Goal: Task Accomplishment & Management: Manage account settings

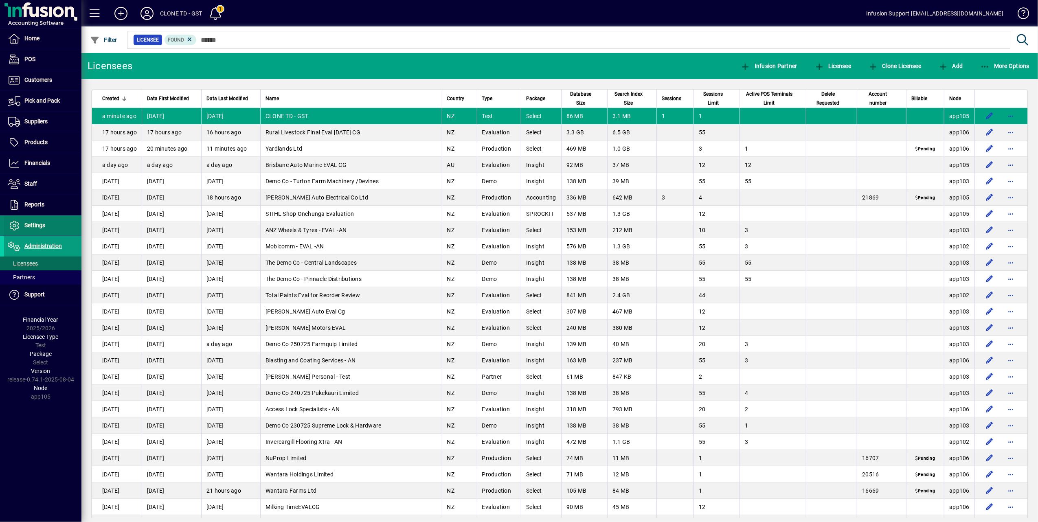
click at [33, 225] on span "Settings" at bounding box center [34, 225] width 21 height 7
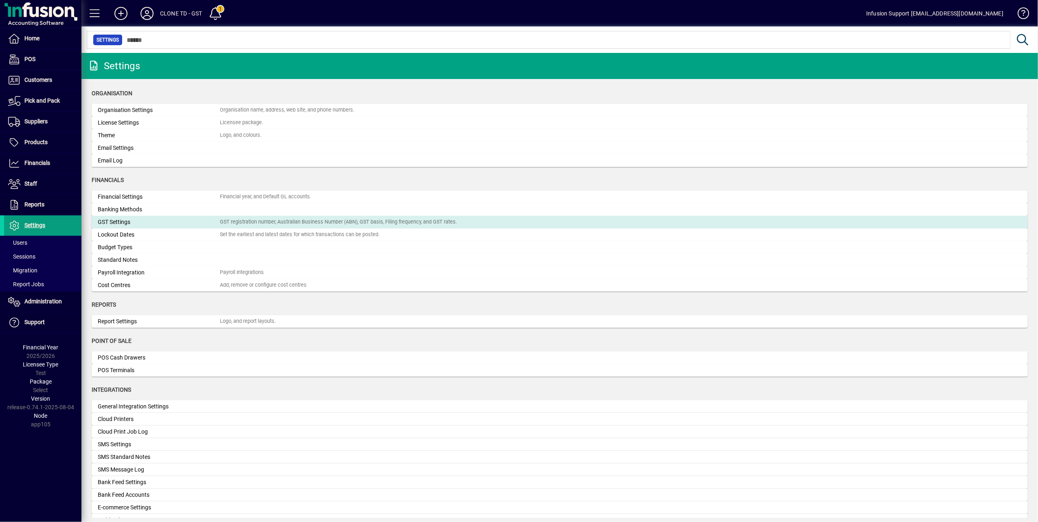
click at [217, 221] on div "GST Settings" at bounding box center [159, 222] width 122 height 9
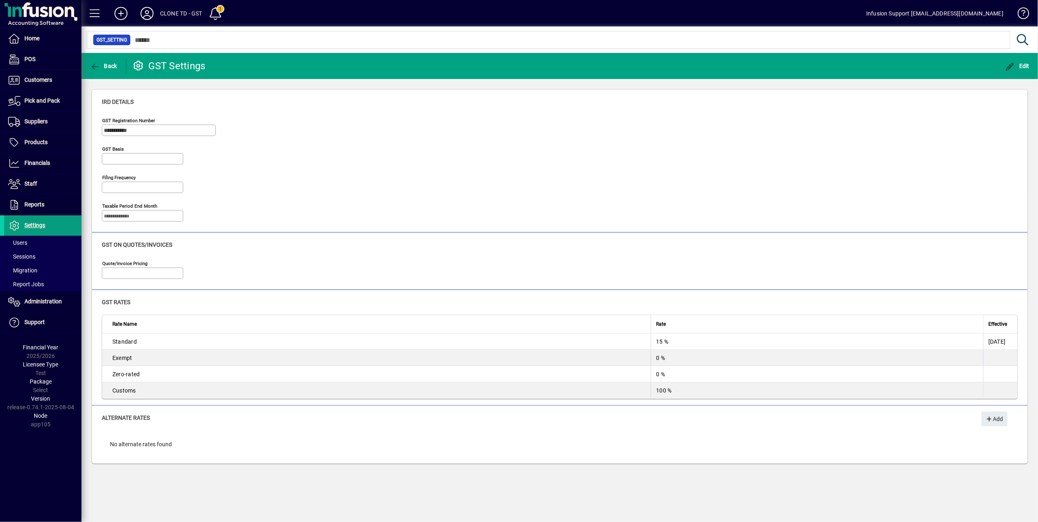
type input "**********"
type input "*********"
type input "**********"
click at [1009, 64] on icon "button" at bounding box center [1011, 67] width 10 height 8
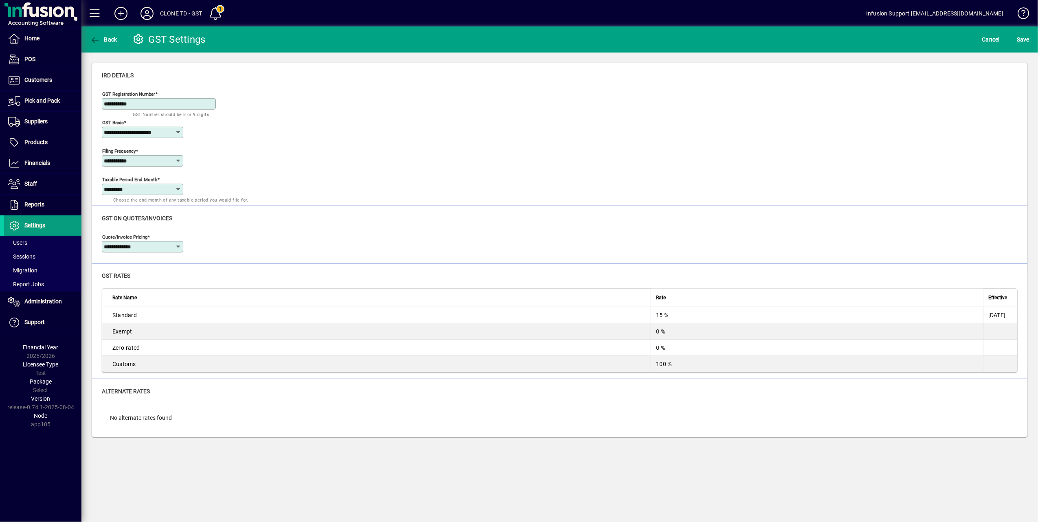
click at [179, 189] on icon at bounding box center [178, 189] width 7 height 7
click at [126, 251] on mat-option "March" at bounding box center [123, 253] width 42 height 22
type input "*****"
click at [1024, 40] on span "S ave" at bounding box center [1023, 39] width 13 height 13
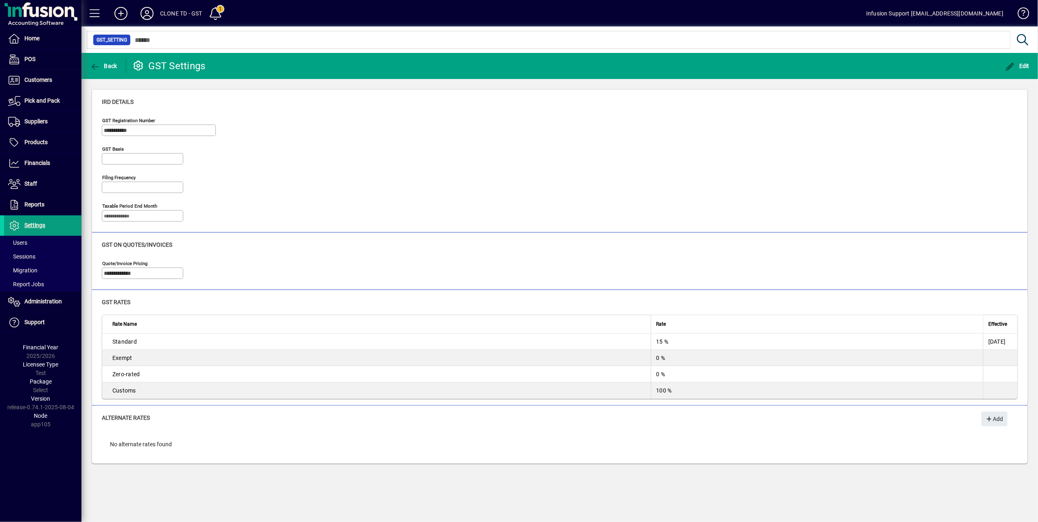
type input "**********"
type input "*****"
click at [40, 165] on span "Financials" at bounding box center [37, 163] width 26 height 7
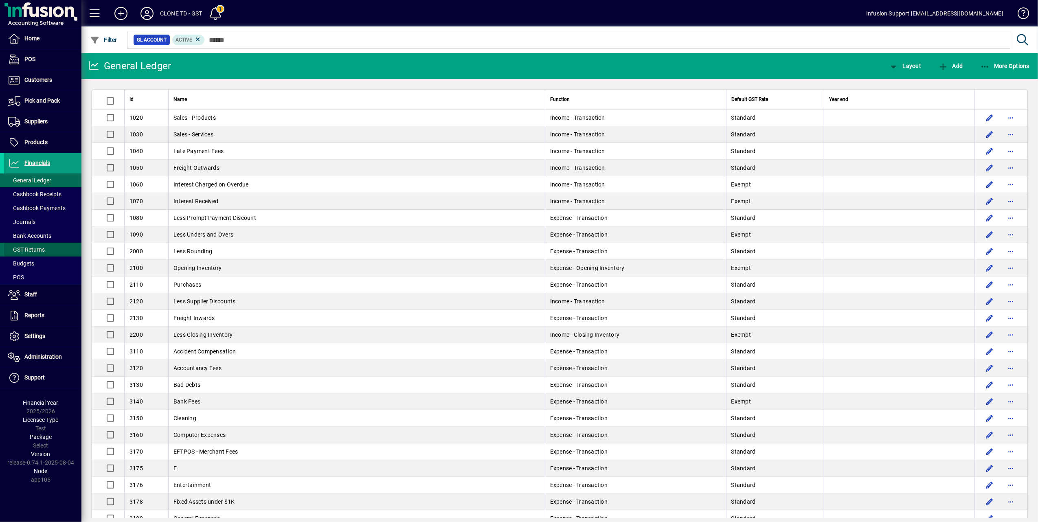
click at [38, 247] on span "GST Returns" at bounding box center [26, 249] width 37 height 7
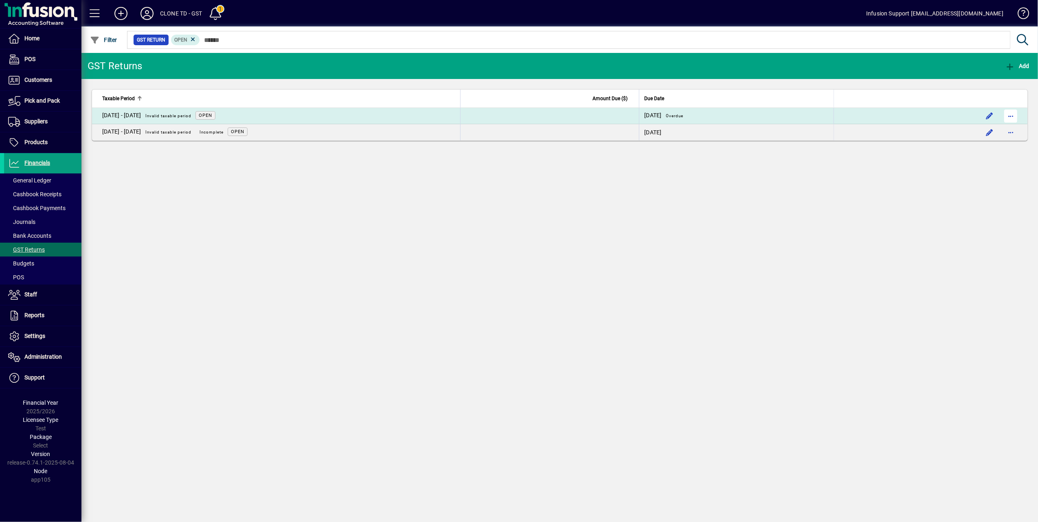
click at [1011, 116] on span "button" at bounding box center [1011, 116] width 20 height 20
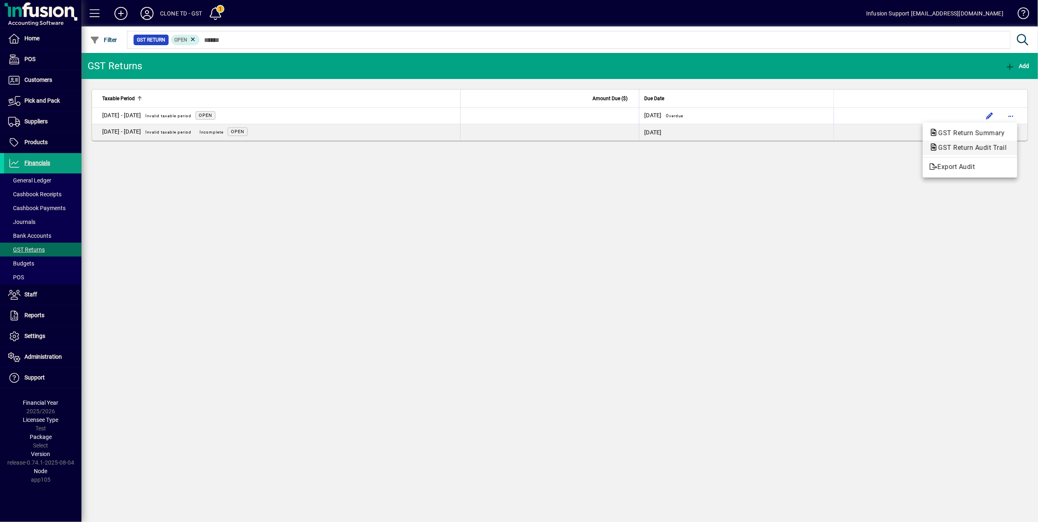
click at [971, 145] on span "GST Return Audit Trail" at bounding box center [970, 148] width 81 height 8
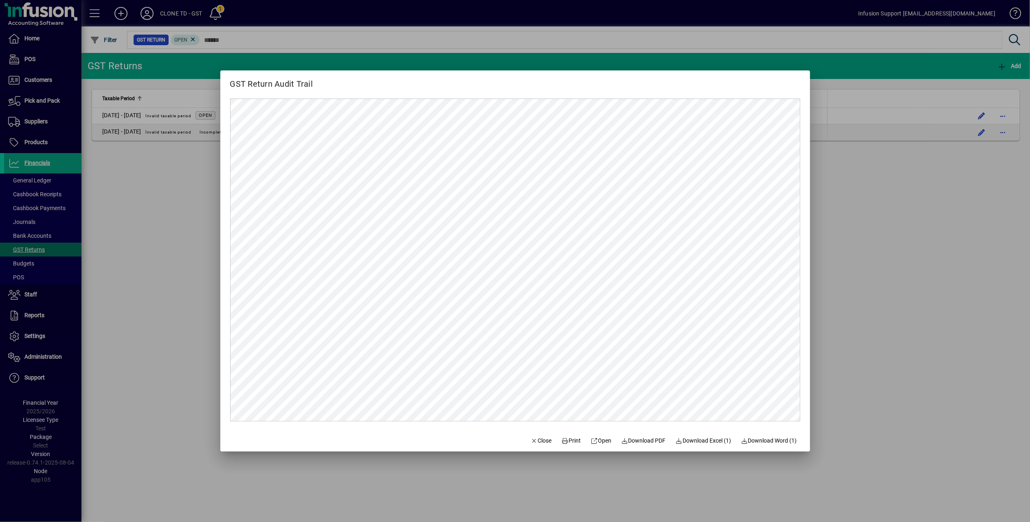
click at [533, 440] on span "Close" at bounding box center [541, 441] width 21 height 9
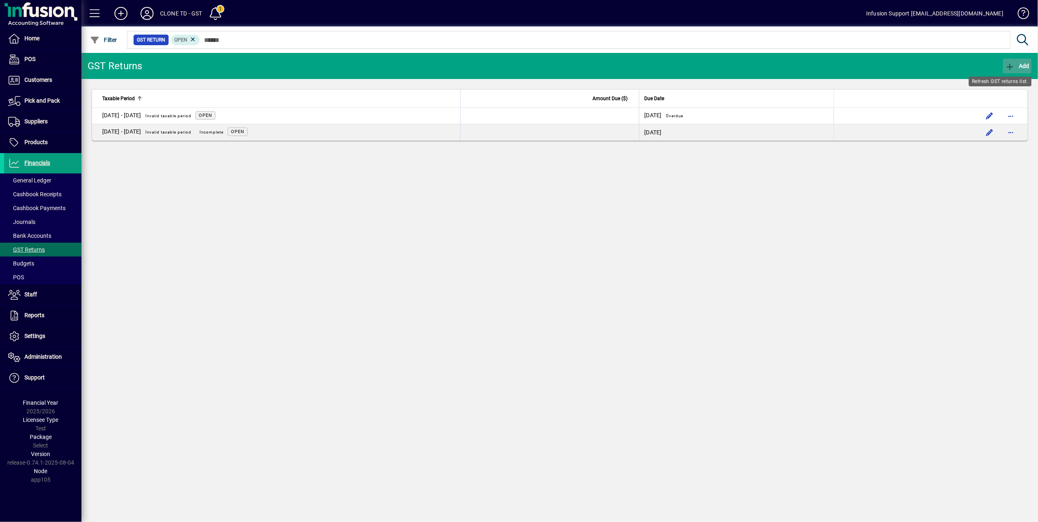
click at [1011, 64] on icon "button" at bounding box center [1010, 67] width 10 height 8
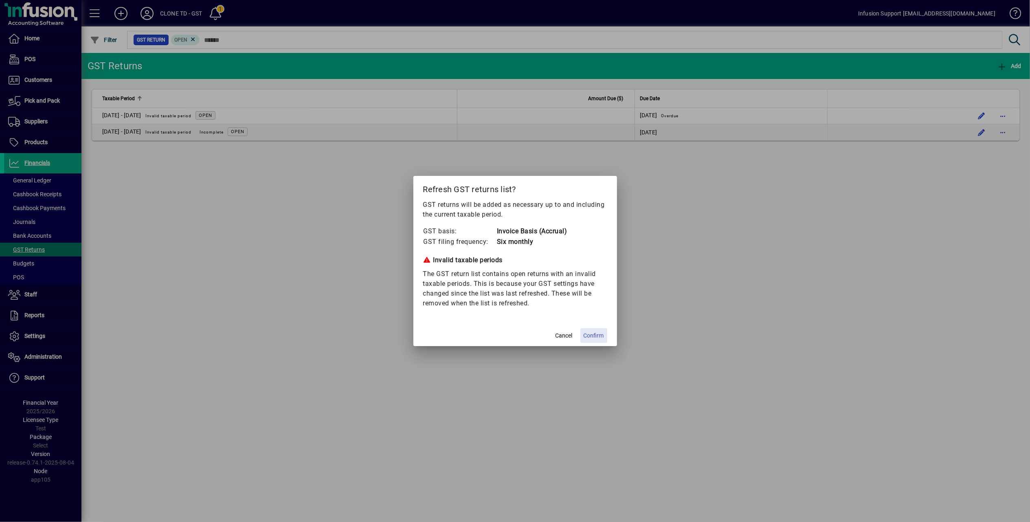
click at [591, 334] on span "Confirm" at bounding box center [594, 336] width 20 height 9
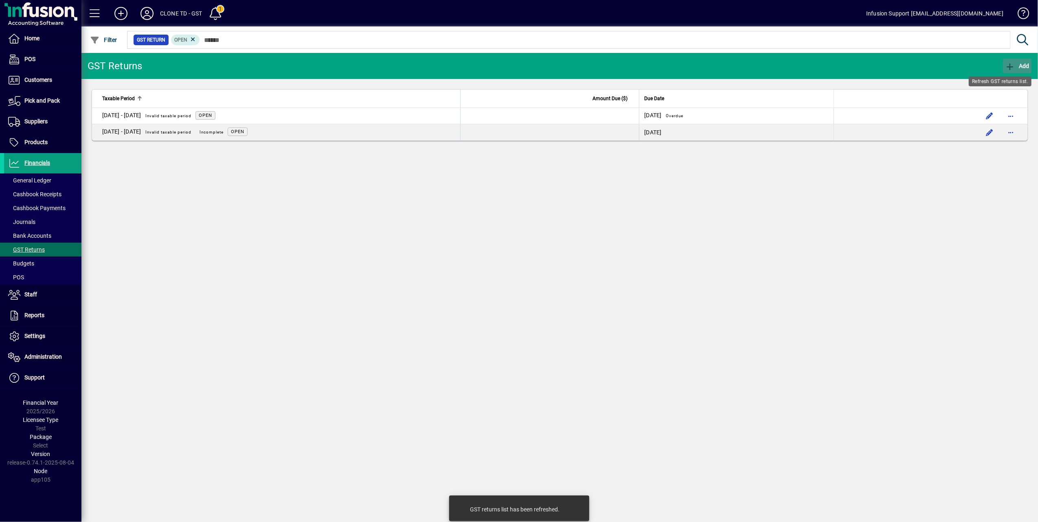
click at [1010, 65] on icon "button" at bounding box center [1010, 67] width 10 height 8
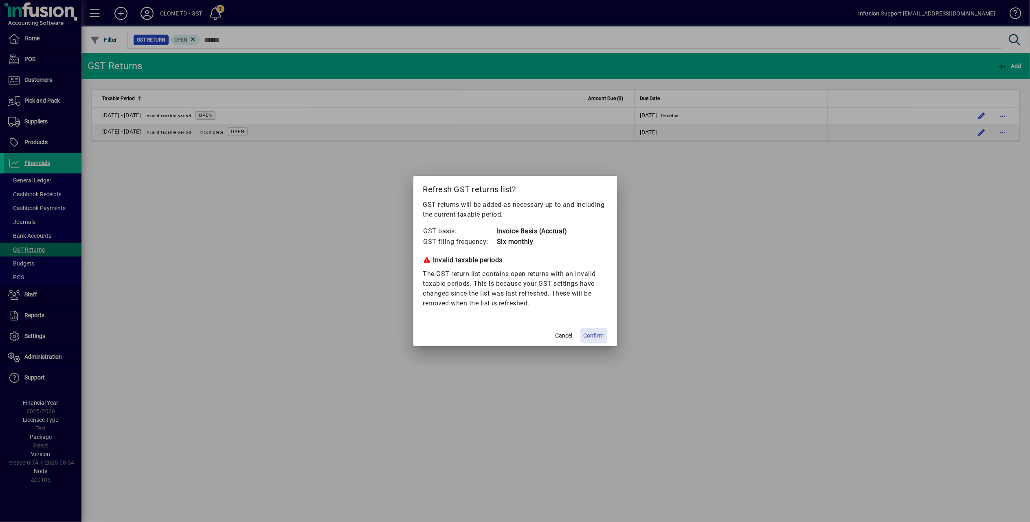
click at [594, 334] on span "Confirm" at bounding box center [594, 336] width 20 height 9
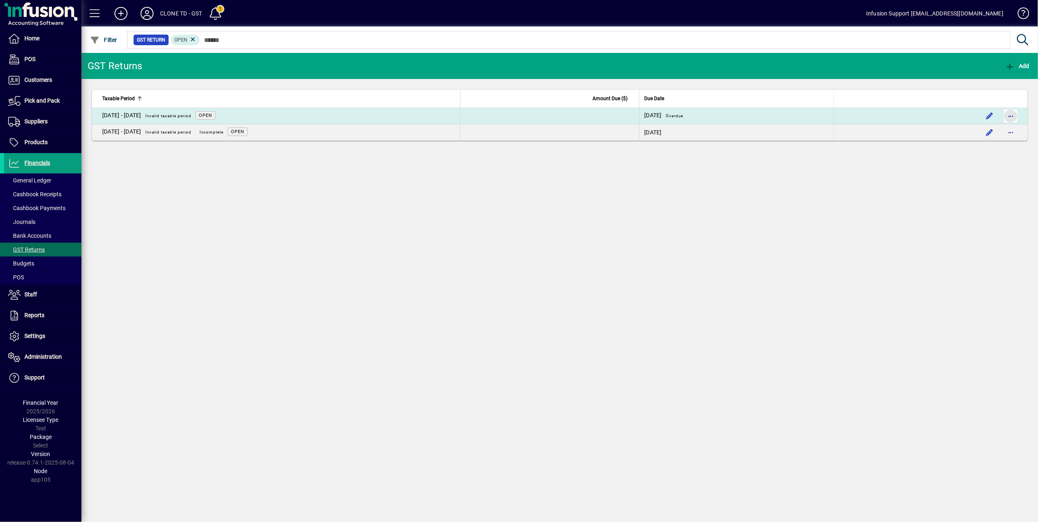
click at [1009, 118] on span "button" at bounding box center [1011, 116] width 20 height 20
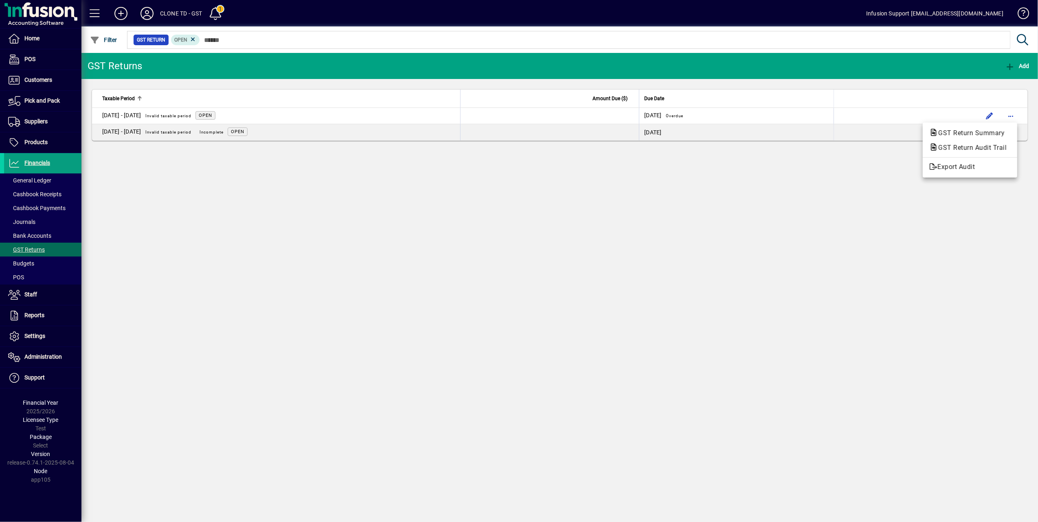
drag, startPoint x: 811, startPoint y: 212, endPoint x: 867, endPoint y: 180, distance: 64.6
click at [811, 211] on div at bounding box center [519, 261] width 1038 height 522
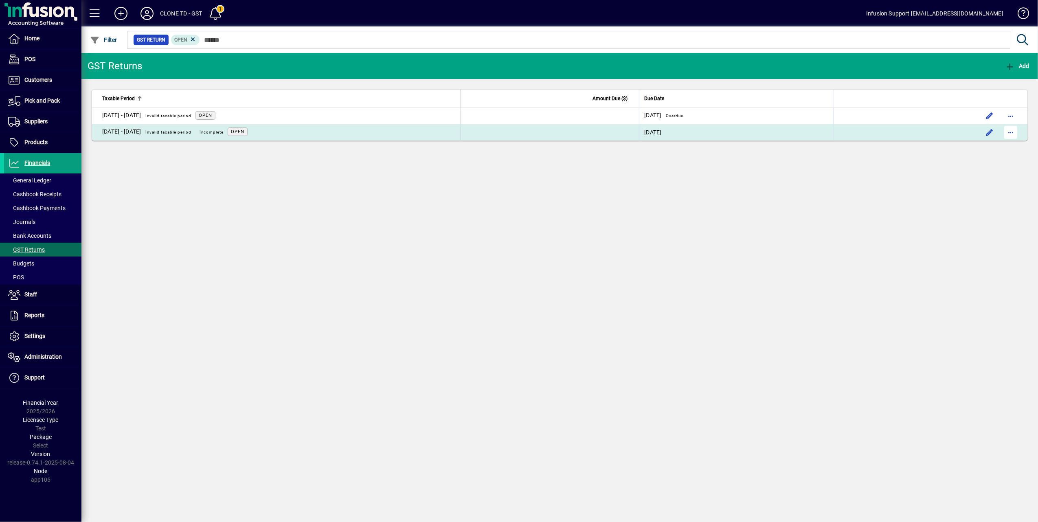
click at [1007, 135] on span "button" at bounding box center [1011, 133] width 20 height 20
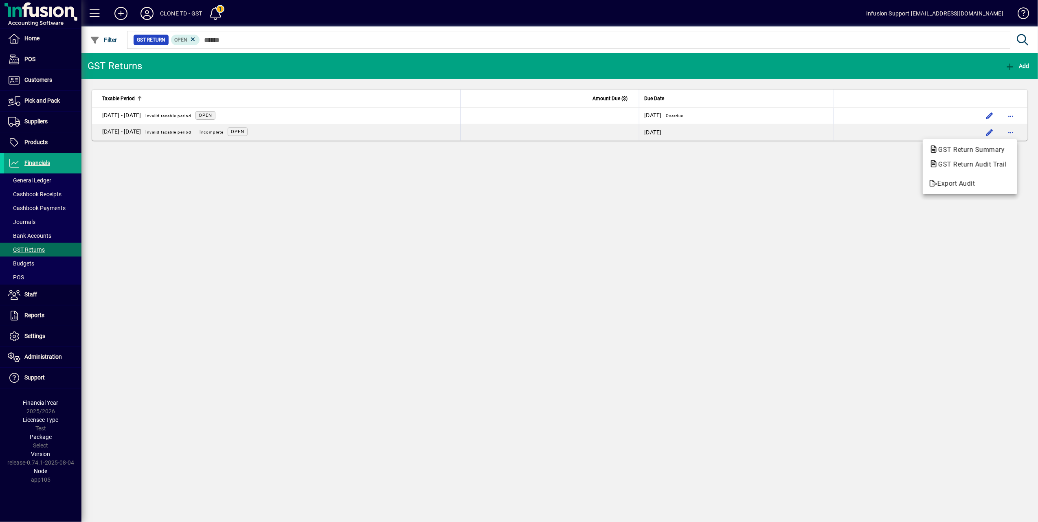
click at [734, 233] on div at bounding box center [519, 261] width 1038 height 522
click at [28, 334] on span "Settings" at bounding box center [34, 336] width 21 height 7
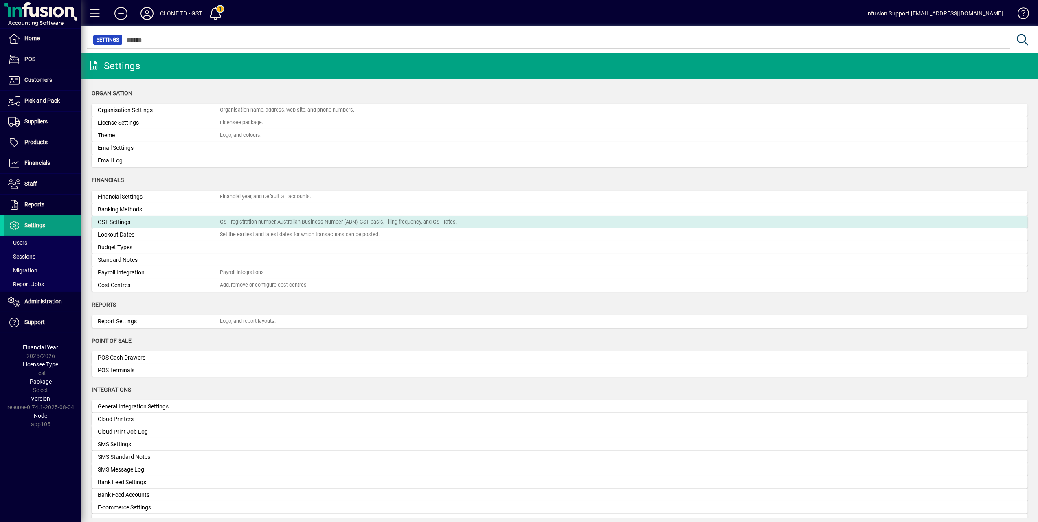
click at [185, 224] on div "GST Settings" at bounding box center [159, 222] width 122 height 9
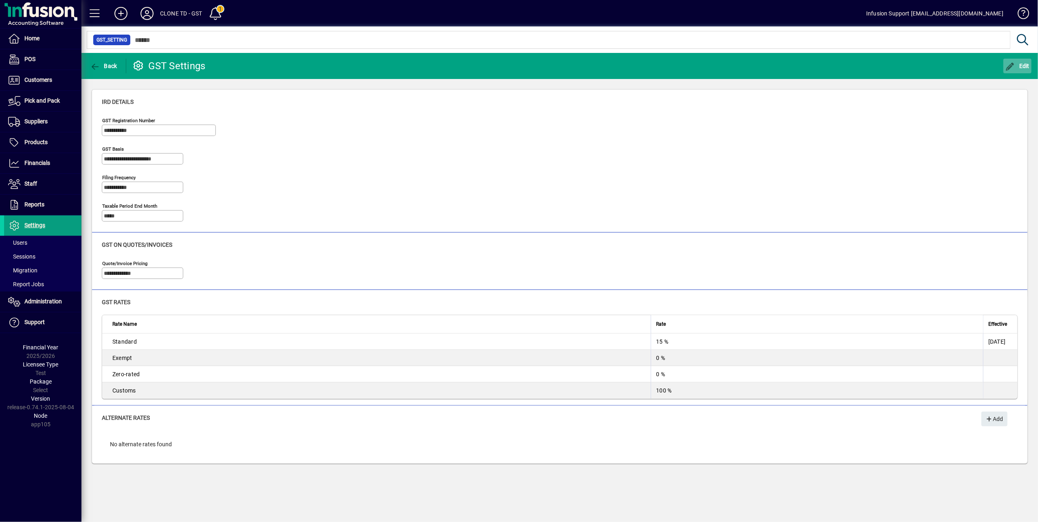
click at [1007, 64] on icon "button" at bounding box center [1011, 67] width 10 height 8
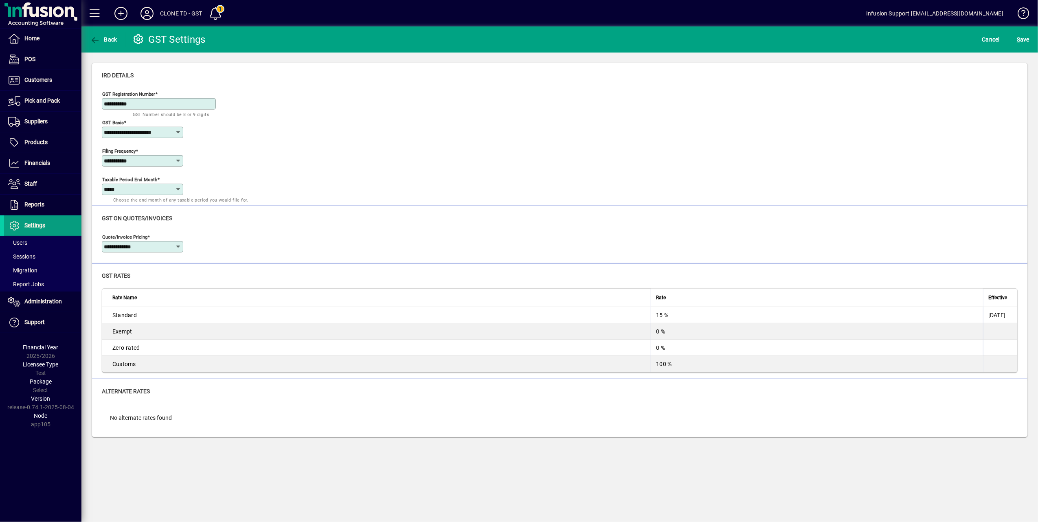
click at [178, 187] on icon at bounding box center [178, 189] width 7 height 7
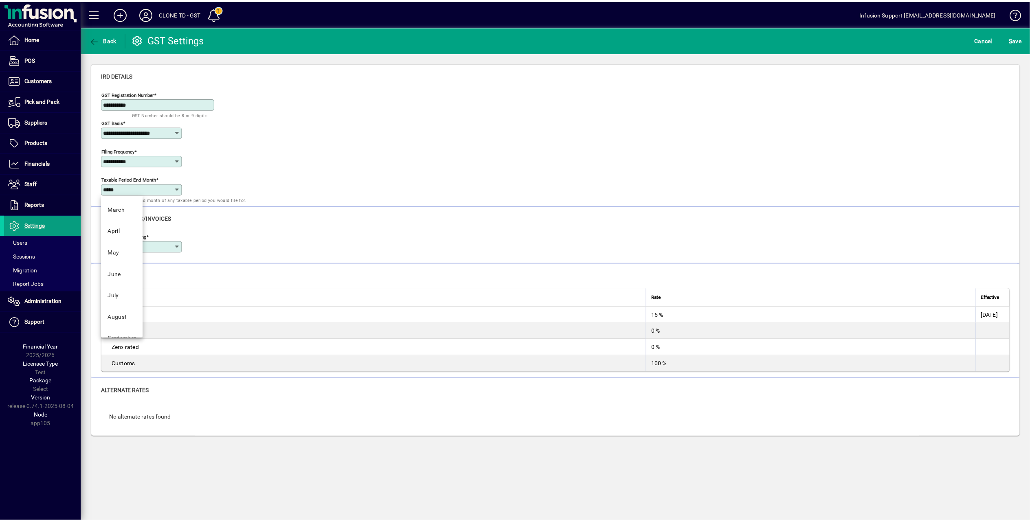
scroll to position [65, 0]
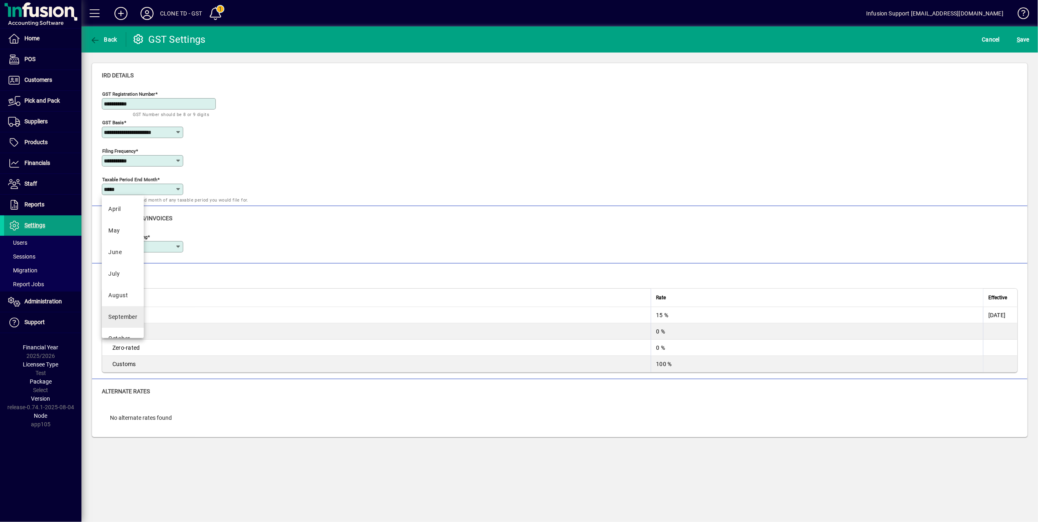
click at [129, 318] on div "September" at bounding box center [122, 317] width 29 height 9
type input "*********"
click at [1020, 33] on span "S ave" at bounding box center [1023, 39] width 13 height 13
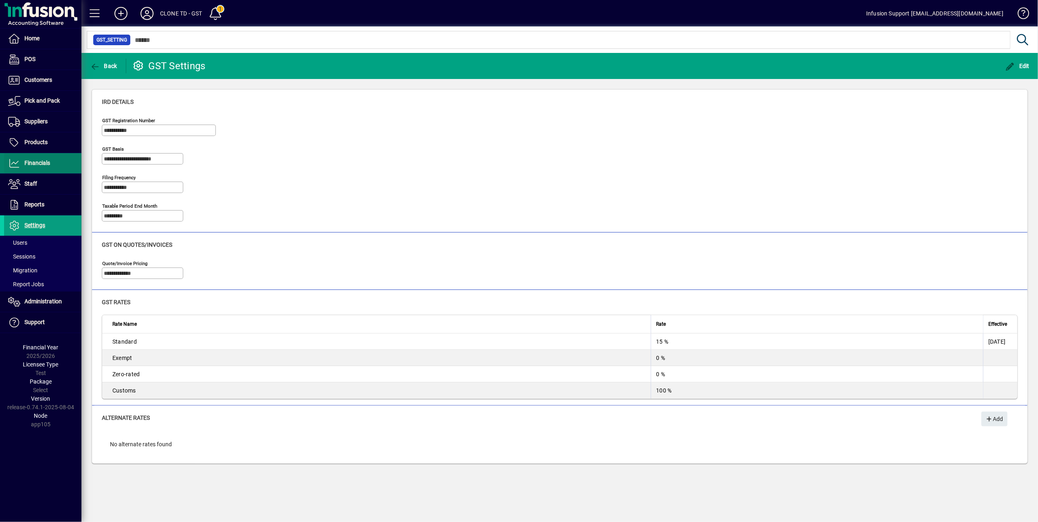
click at [42, 162] on span "Financials" at bounding box center [37, 163] width 26 height 7
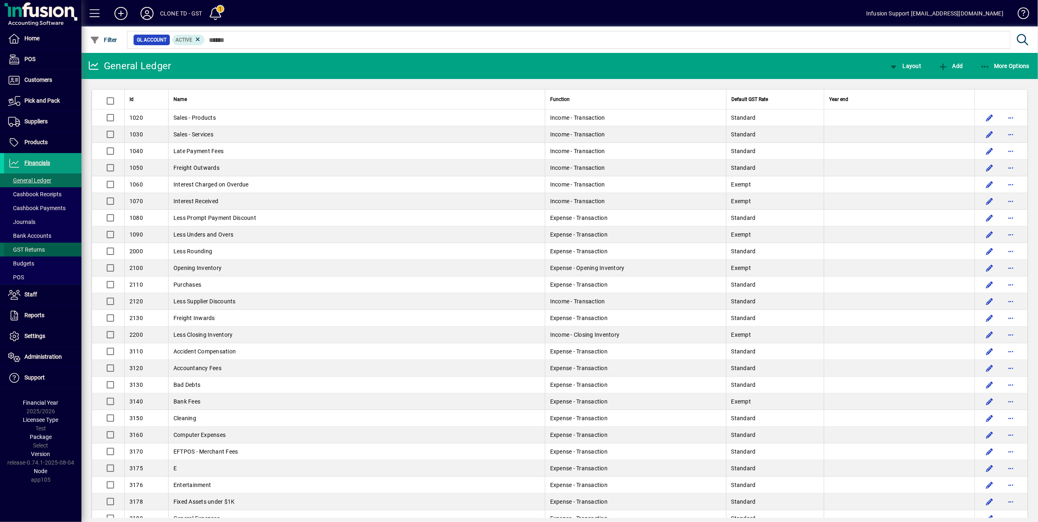
click at [40, 246] on span "GST Returns" at bounding box center [24, 250] width 41 height 9
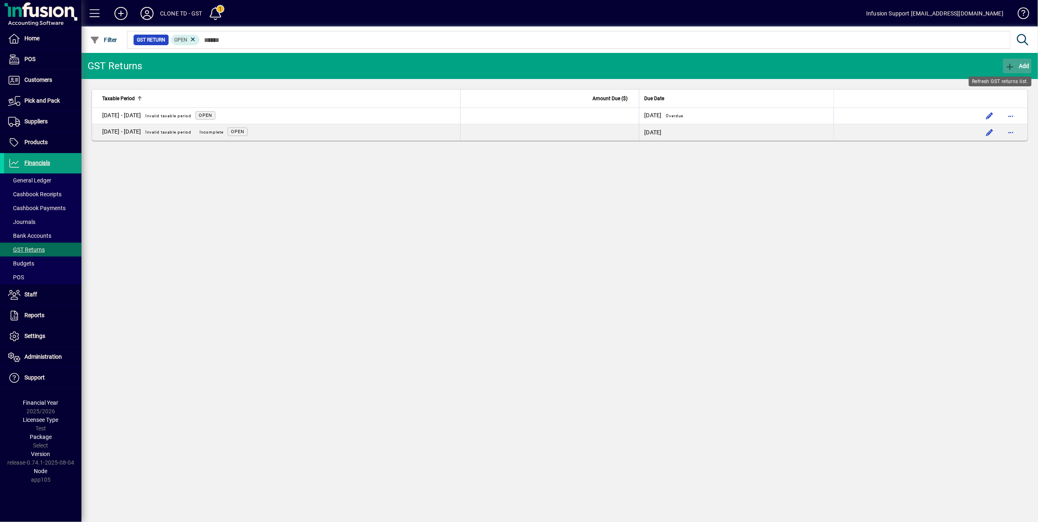
click at [1009, 63] on icon "button" at bounding box center [1010, 67] width 10 height 8
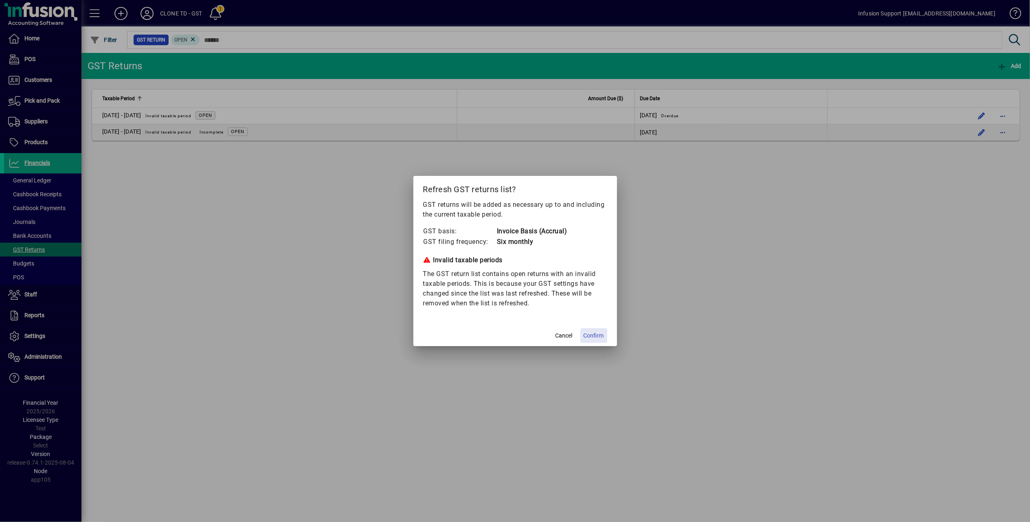
click at [594, 330] on span at bounding box center [593, 336] width 27 height 20
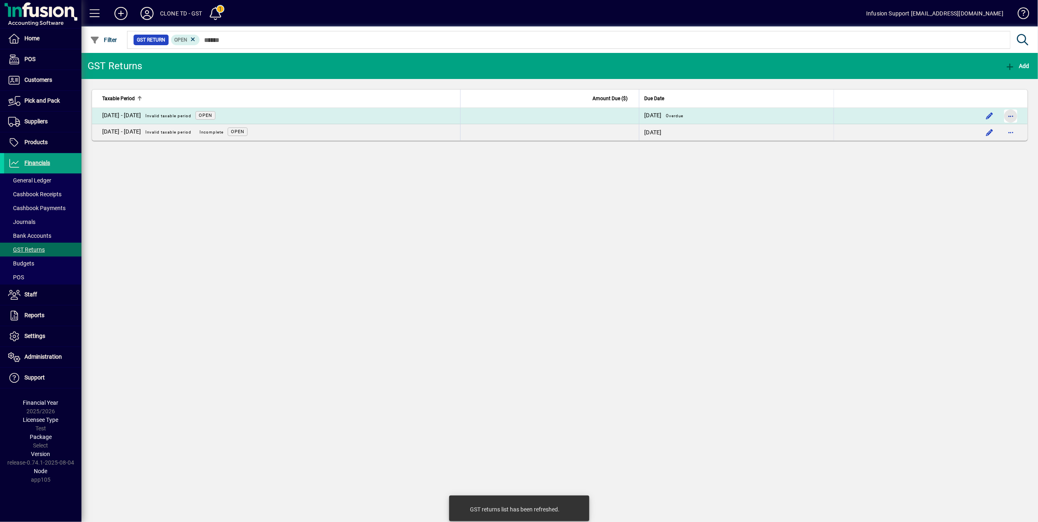
click at [1016, 116] on span "button" at bounding box center [1011, 116] width 20 height 20
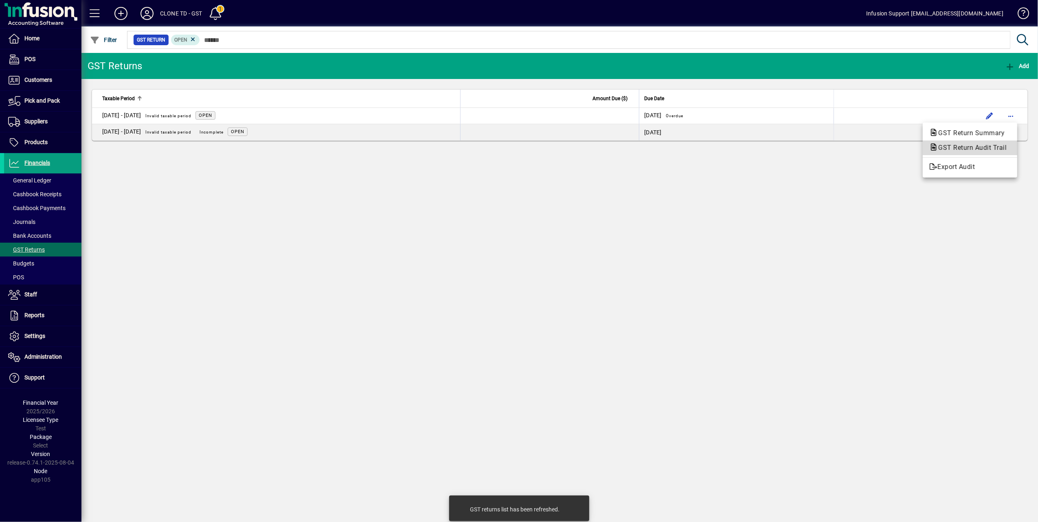
click at [977, 144] on span "GST Return Audit Trail" at bounding box center [970, 148] width 81 height 8
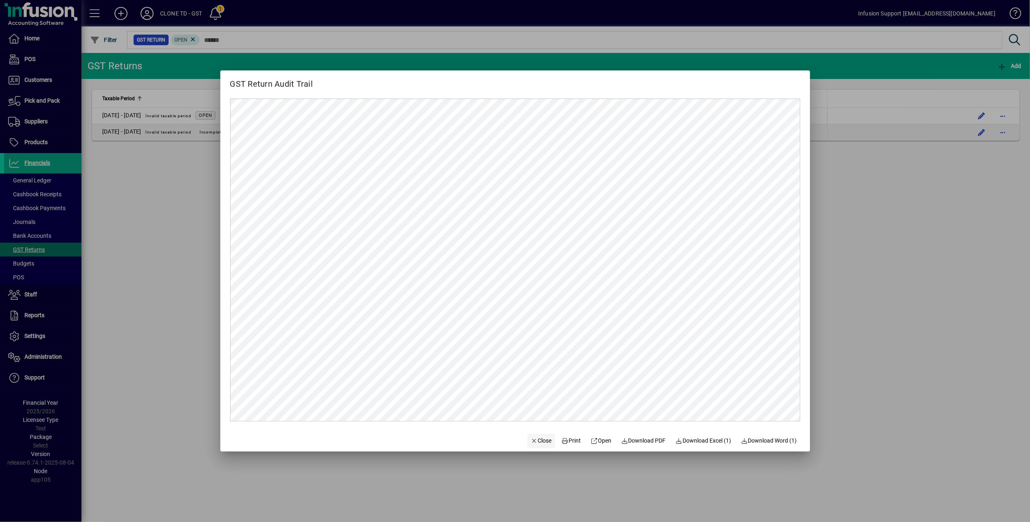
click at [535, 442] on span "Close" at bounding box center [541, 441] width 21 height 9
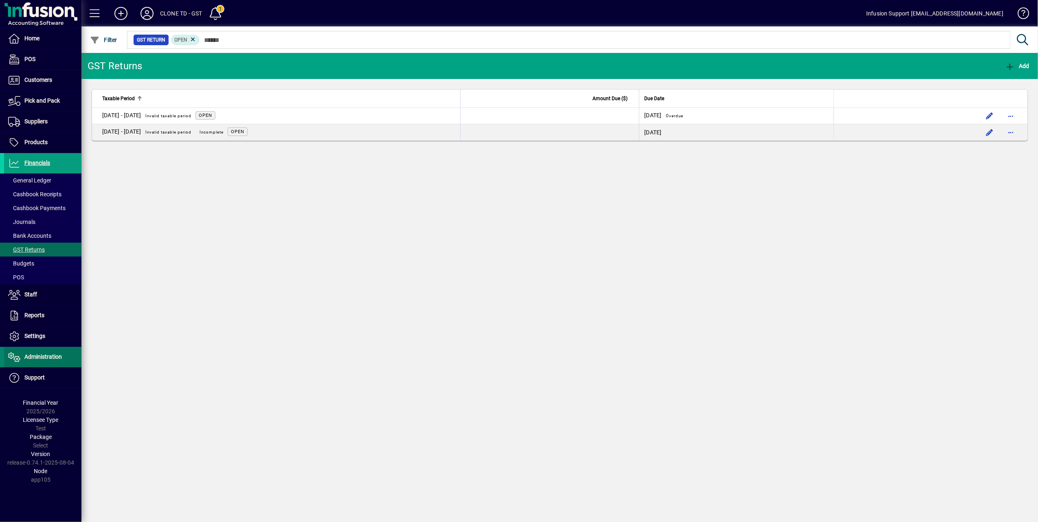
click at [43, 356] on span "Administration" at bounding box center [42, 357] width 37 height 7
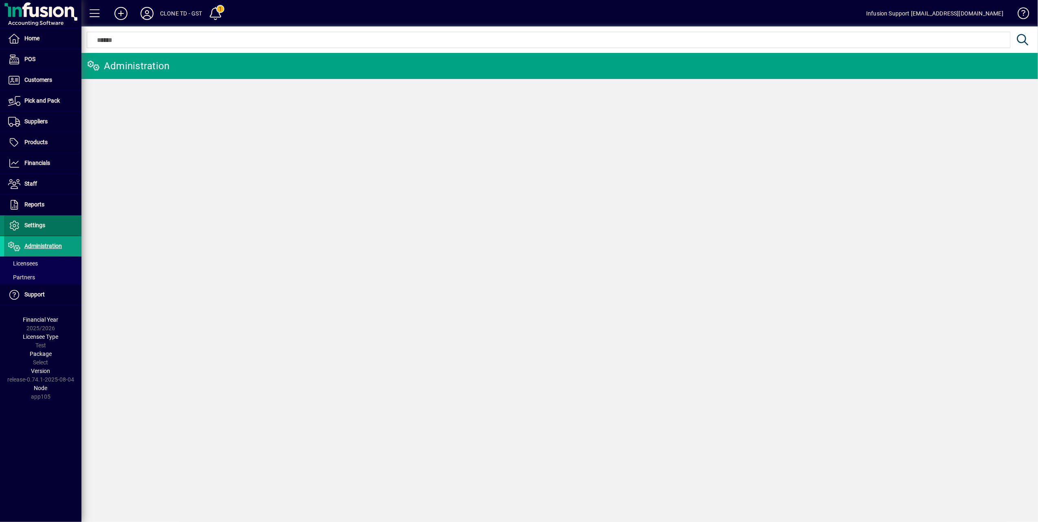
click at [36, 226] on span "Settings" at bounding box center [34, 225] width 21 height 7
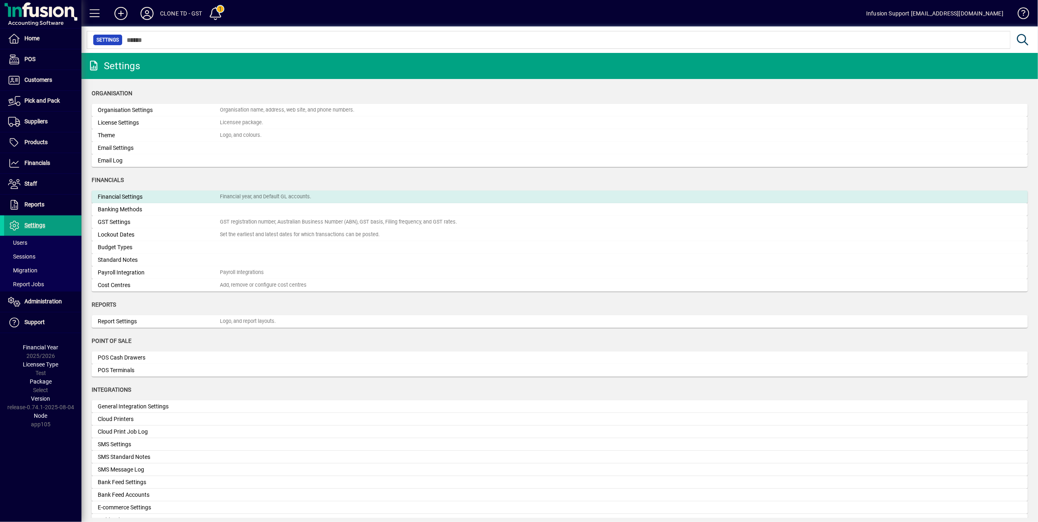
click at [148, 193] on div "Financial Settings" at bounding box center [159, 197] width 122 height 9
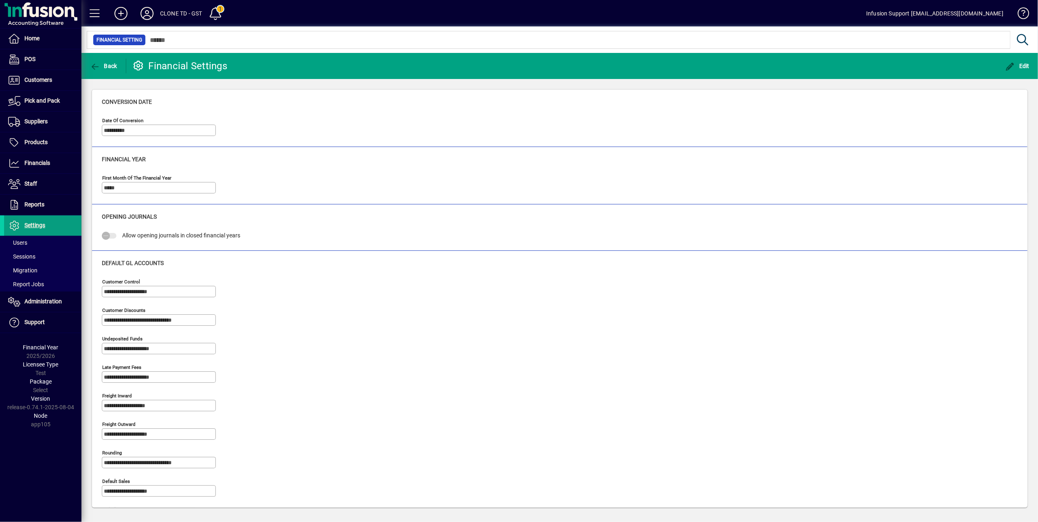
click at [1017, 60] on span "button" at bounding box center [1018, 66] width 29 height 20
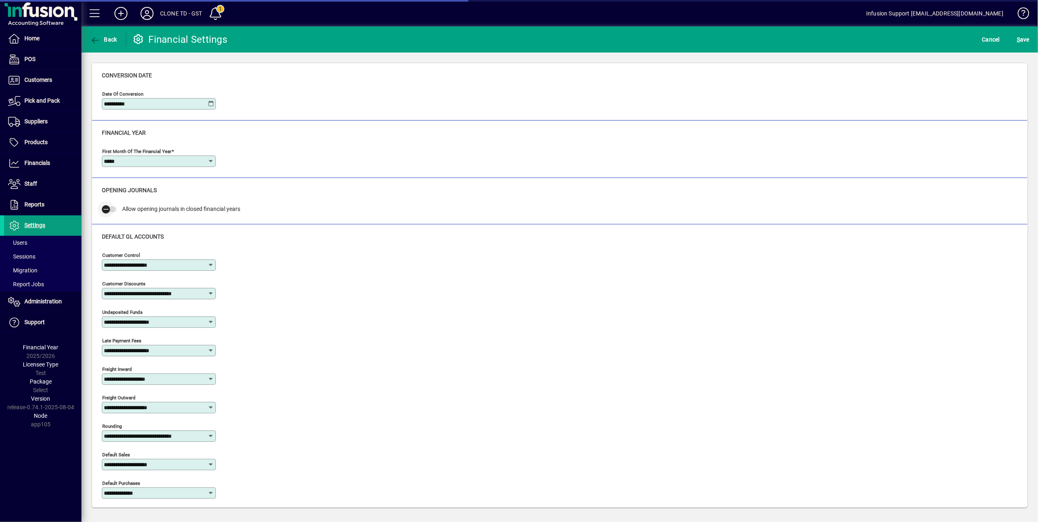
click at [106, 211] on icon "button" at bounding box center [105, 209] width 7 height 7
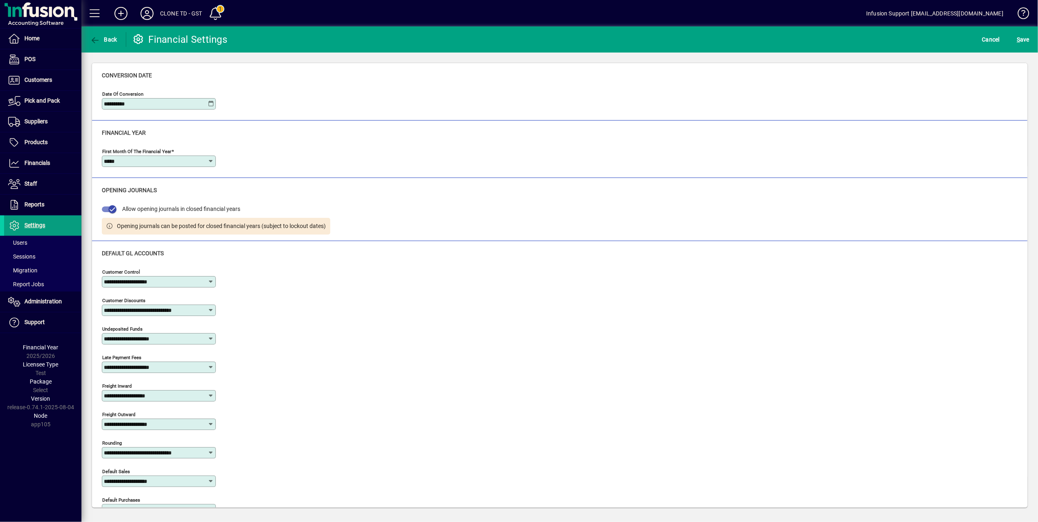
click at [208, 103] on icon at bounding box center [211, 104] width 7 height 7
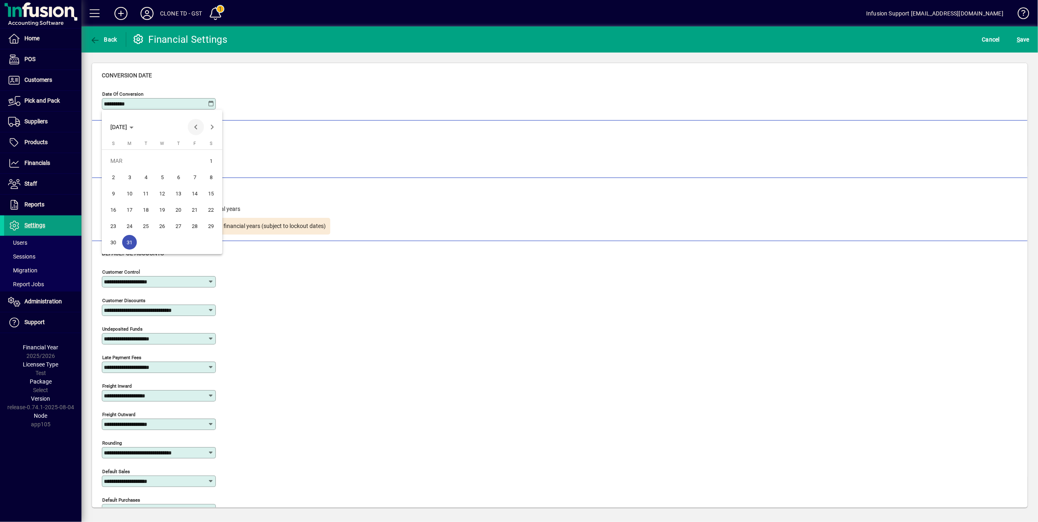
click at [195, 124] on span "Previous month" at bounding box center [196, 127] width 16 height 16
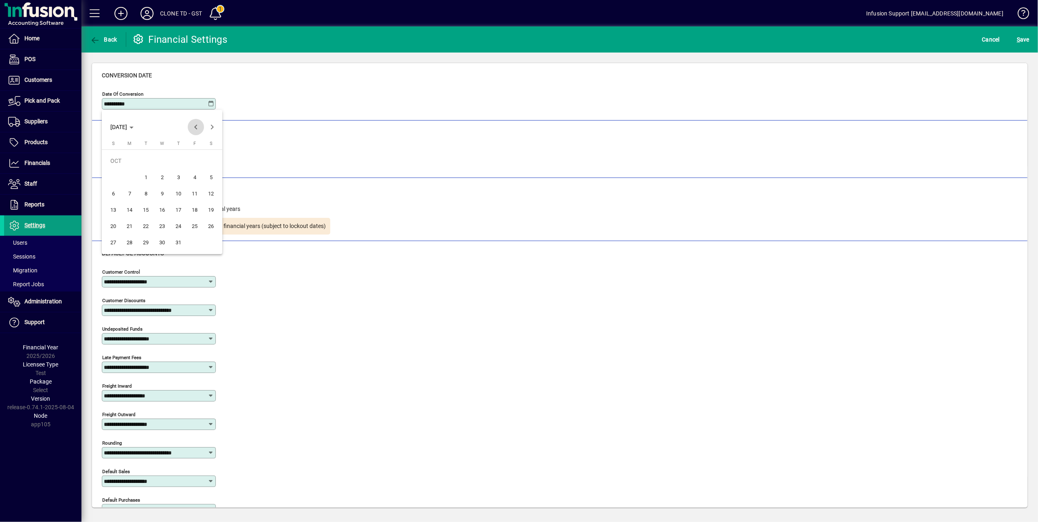
click at [195, 124] on span "Previous month" at bounding box center [196, 127] width 16 height 16
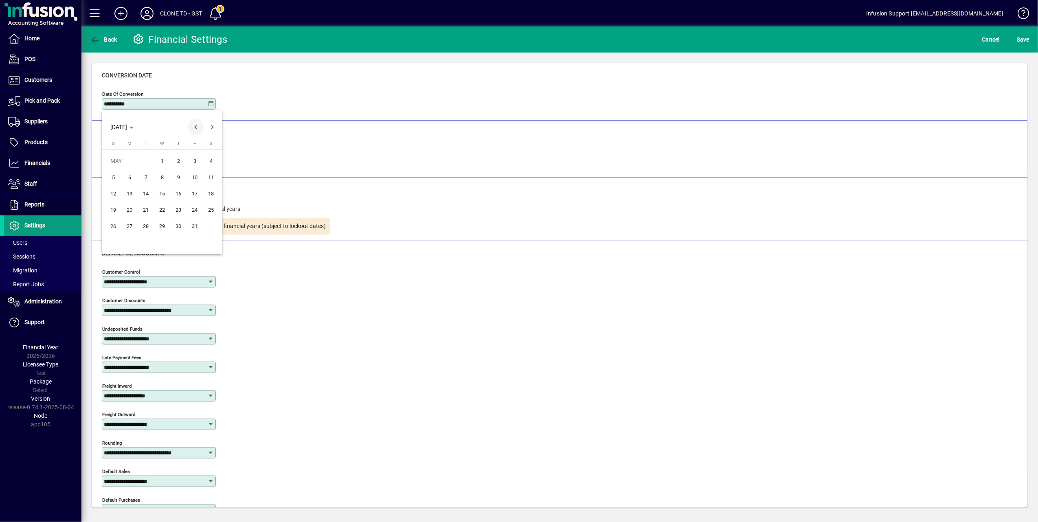
click at [195, 124] on span "Previous month" at bounding box center [196, 127] width 16 height 16
click at [131, 180] on span "1" at bounding box center [129, 177] width 15 height 15
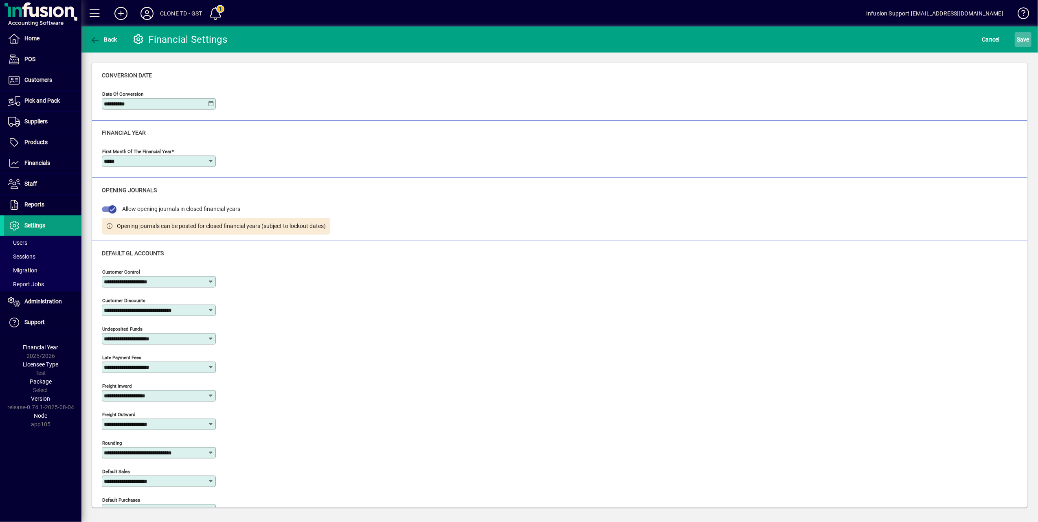
click at [1022, 39] on span "S ave" at bounding box center [1023, 39] width 13 height 13
click at [213, 103] on icon at bounding box center [211, 104] width 7 height 7
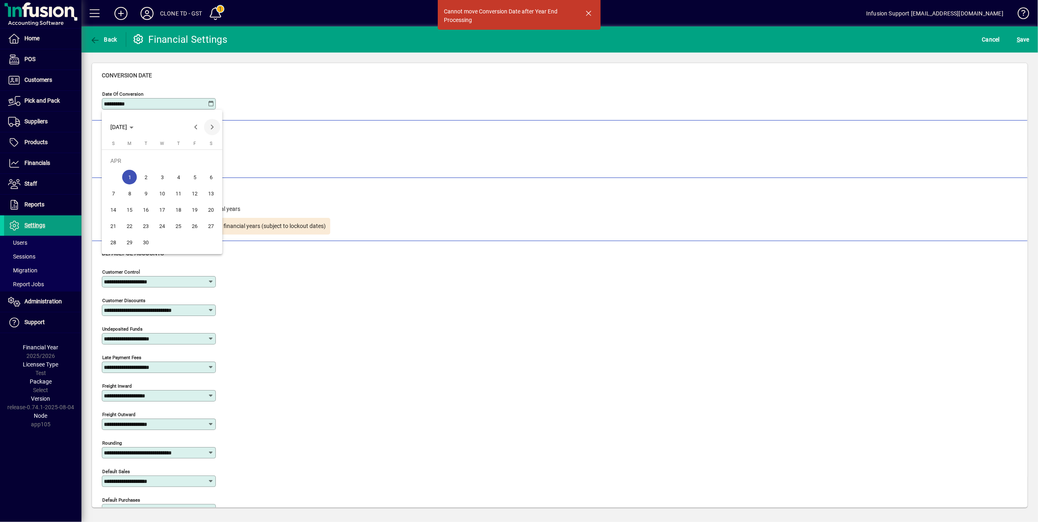
click at [215, 127] on span "Next month" at bounding box center [212, 127] width 16 height 16
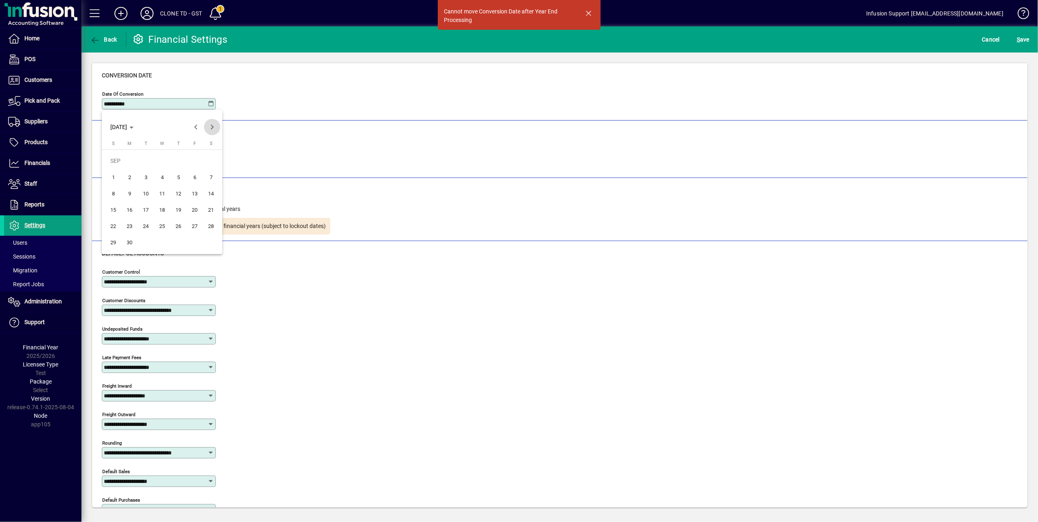
click at [215, 127] on span "Next month" at bounding box center [212, 127] width 16 height 16
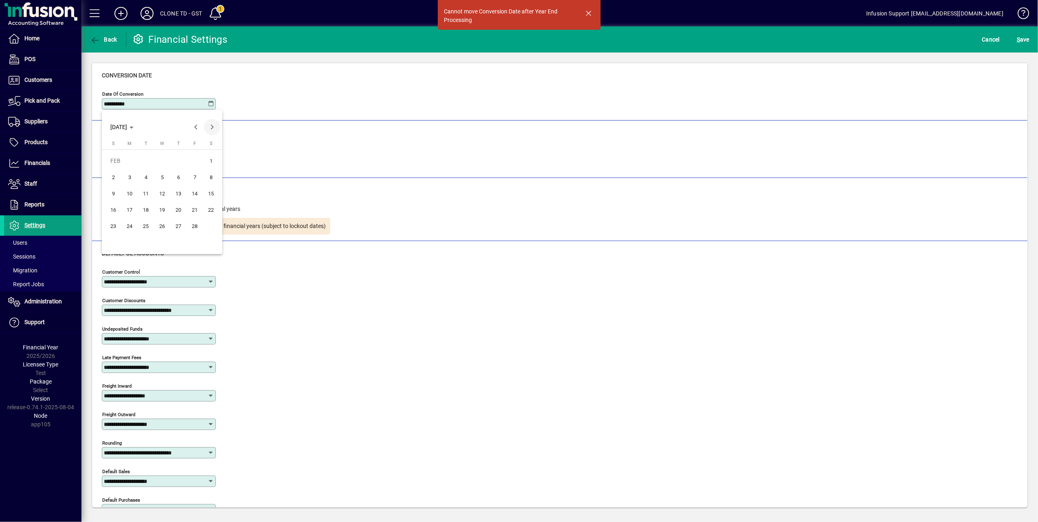
click at [215, 127] on span "Next month" at bounding box center [212, 127] width 16 height 16
click at [137, 240] on button "31" at bounding box center [129, 242] width 16 height 16
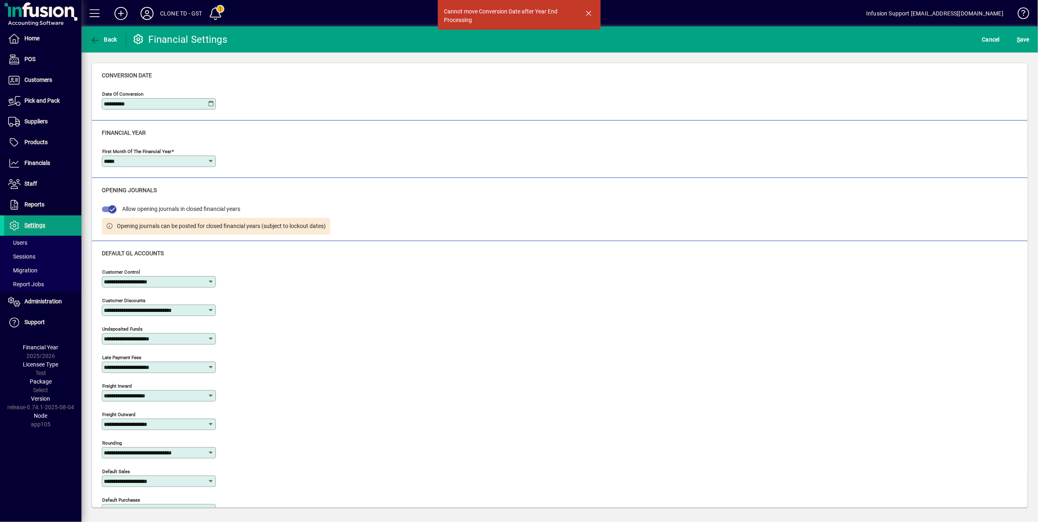
type input "**********"
click at [1022, 38] on span "S ave" at bounding box center [1023, 39] width 13 height 13
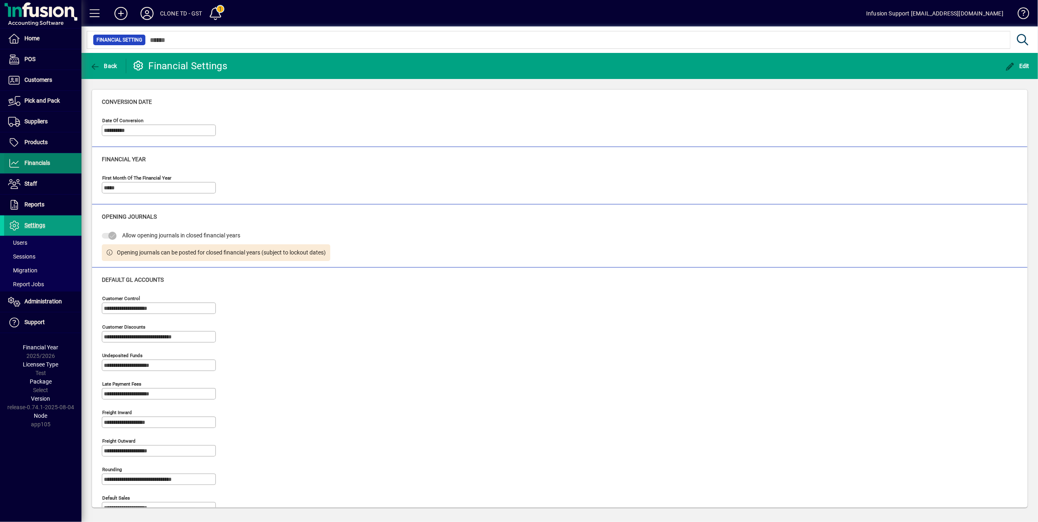
click at [44, 165] on span "Financials" at bounding box center [37, 163] width 26 height 7
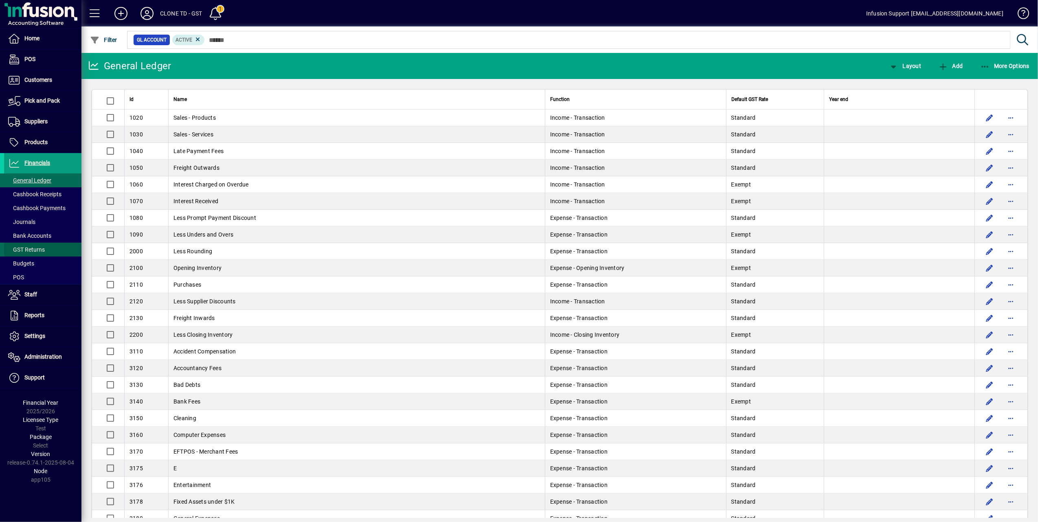
click at [34, 251] on span "GST Returns" at bounding box center [26, 249] width 37 height 7
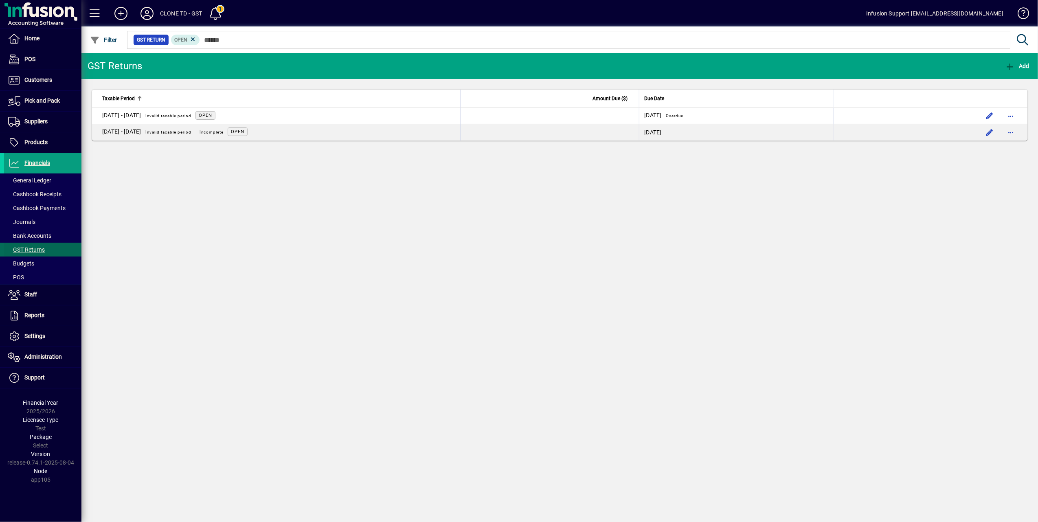
click at [46, 246] on span at bounding box center [42, 250] width 77 height 20
drag, startPoint x: 37, startPoint y: 332, endPoint x: 139, endPoint y: 266, distance: 121.0
click at [37, 331] on span at bounding box center [42, 337] width 77 height 20
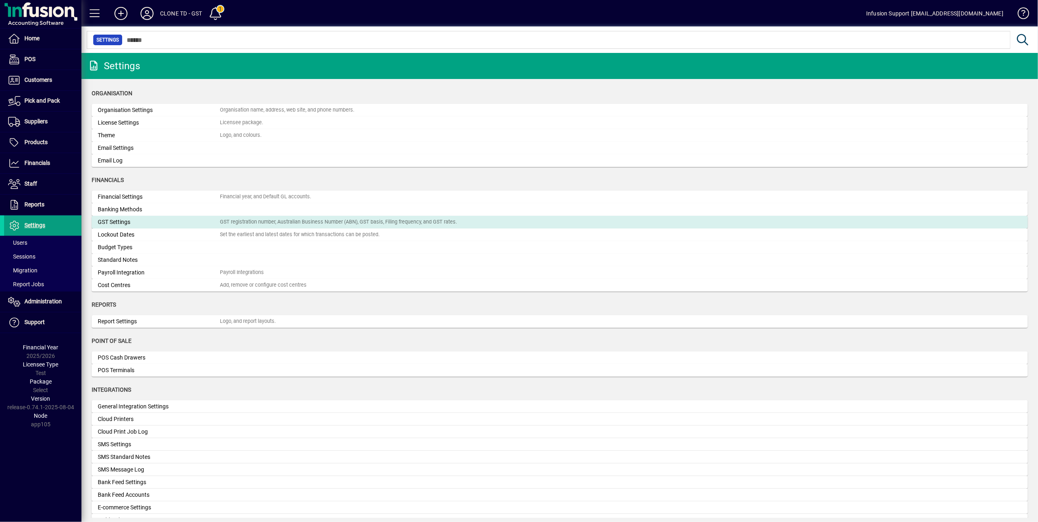
click at [259, 221] on div "GST registration number, Australian Business Number (ABN), GST basis, Filing fr…" at bounding box center [338, 222] width 237 height 8
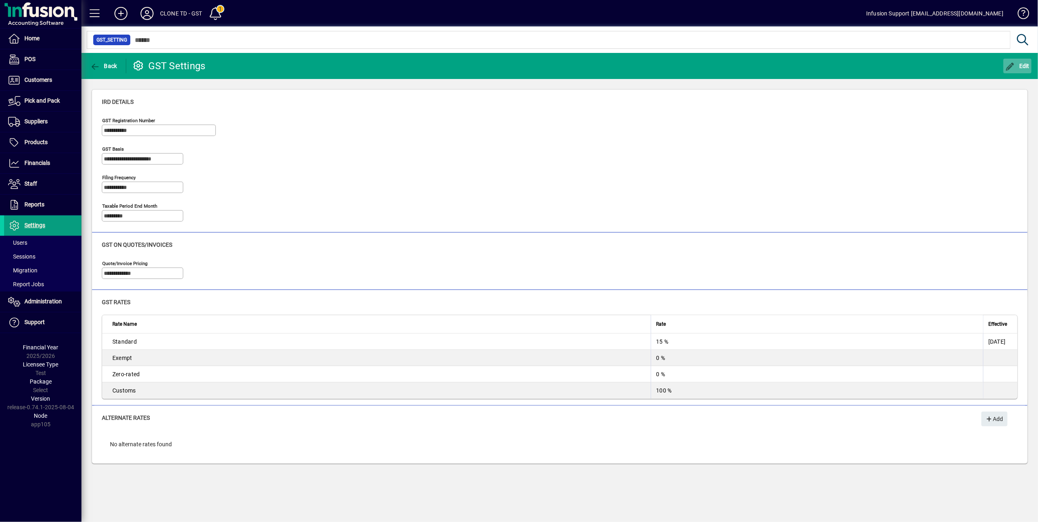
click at [1007, 63] on icon "button" at bounding box center [1011, 67] width 10 height 8
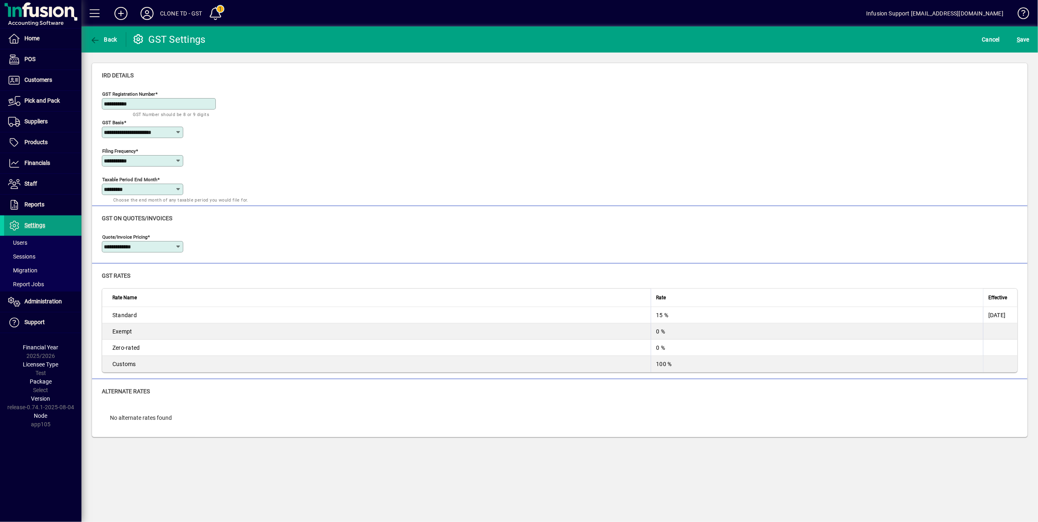
click at [175, 191] on icon at bounding box center [178, 189] width 7 height 7
click at [116, 273] on div "April" at bounding box center [114, 274] width 12 height 9
type input "*****"
click at [1024, 36] on span "S ave" at bounding box center [1023, 39] width 13 height 13
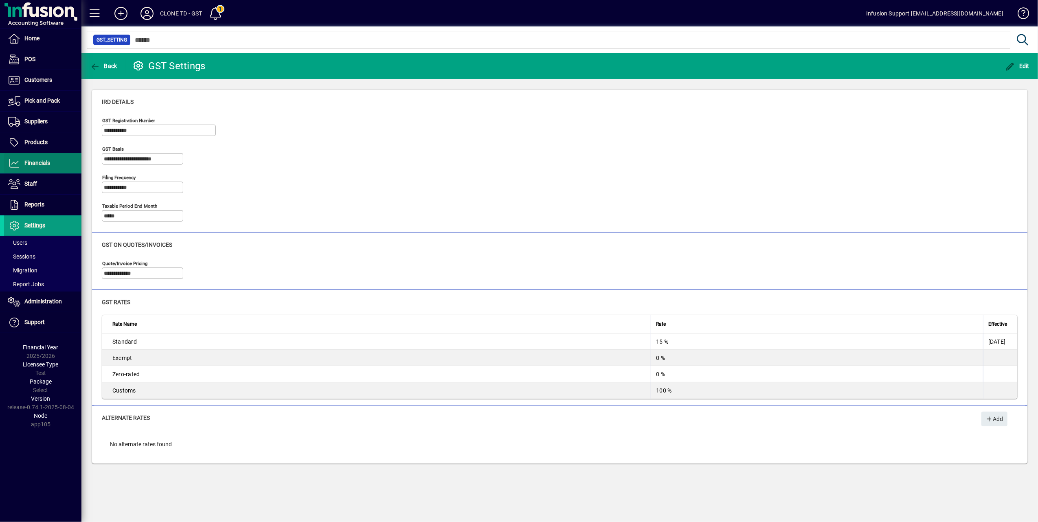
click at [50, 165] on link "Financials" at bounding box center [42, 163] width 77 height 20
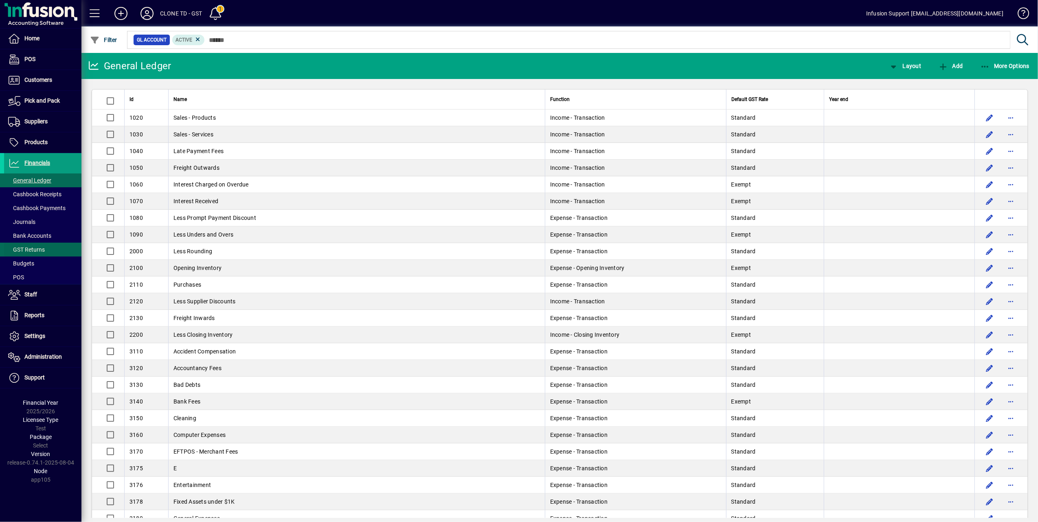
click at [35, 251] on span "GST Returns" at bounding box center [26, 249] width 37 height 7
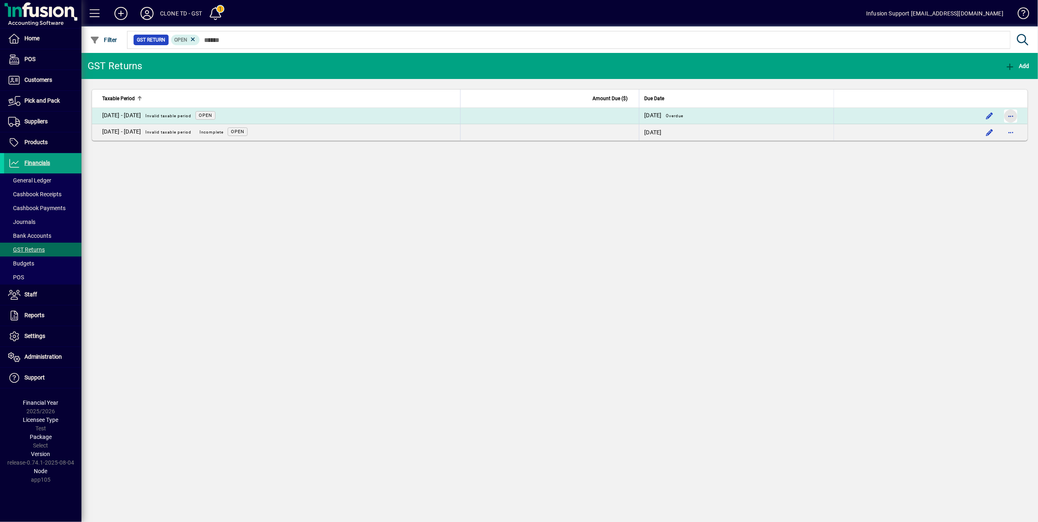
click at [1010, 111] on span "button" at bounding box center [1011, 116] width 20 height 20
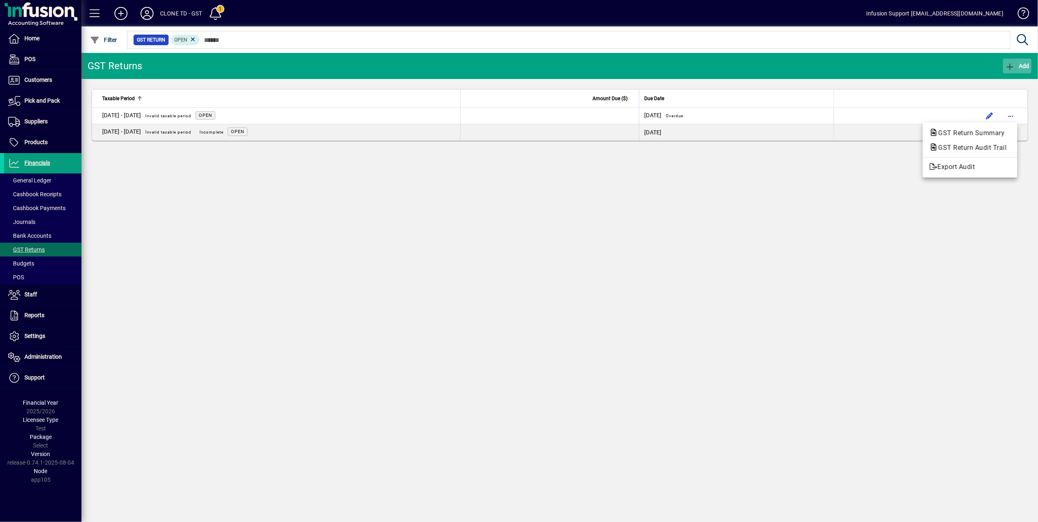
click at [1009, 64] on div at bounding box center [519, 261] width 1038 height 522
click at [1011, 64] on icon "button" at bounding box center [1010, 67] width 10 height 8
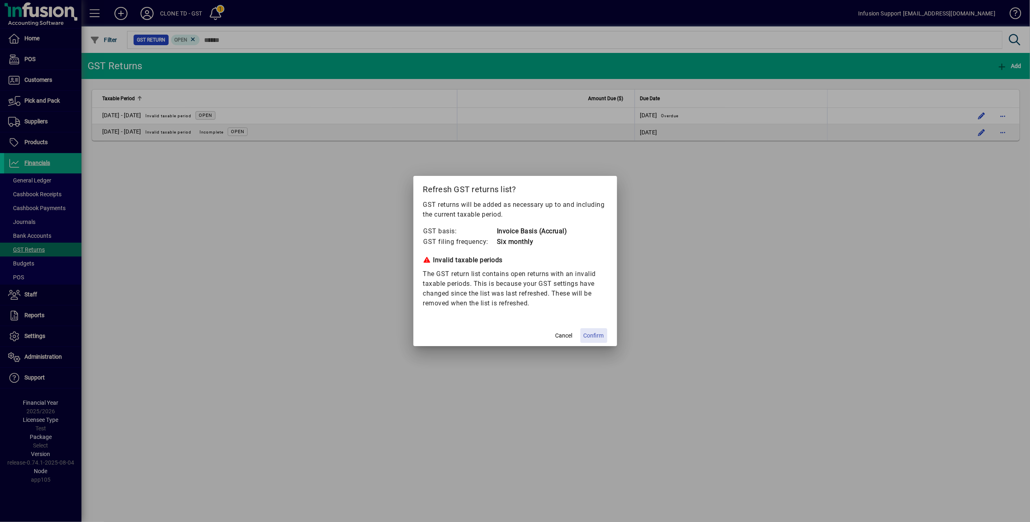
click at [592, 336] on span "Confirm" at bounding box center [594, 336] width 20 height 9
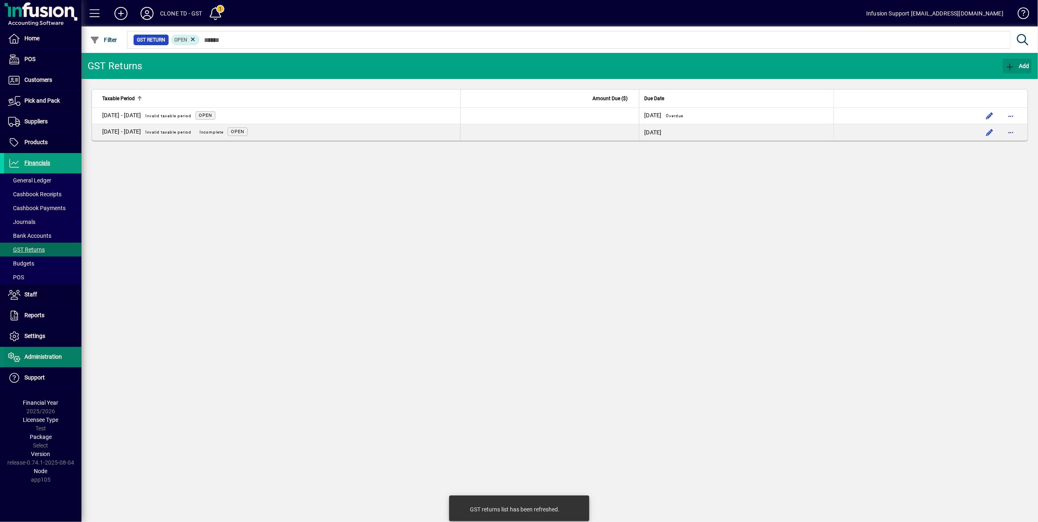
click at [46, 356] on span "Administration" at bounding box center [42, 357] width 37 height 7
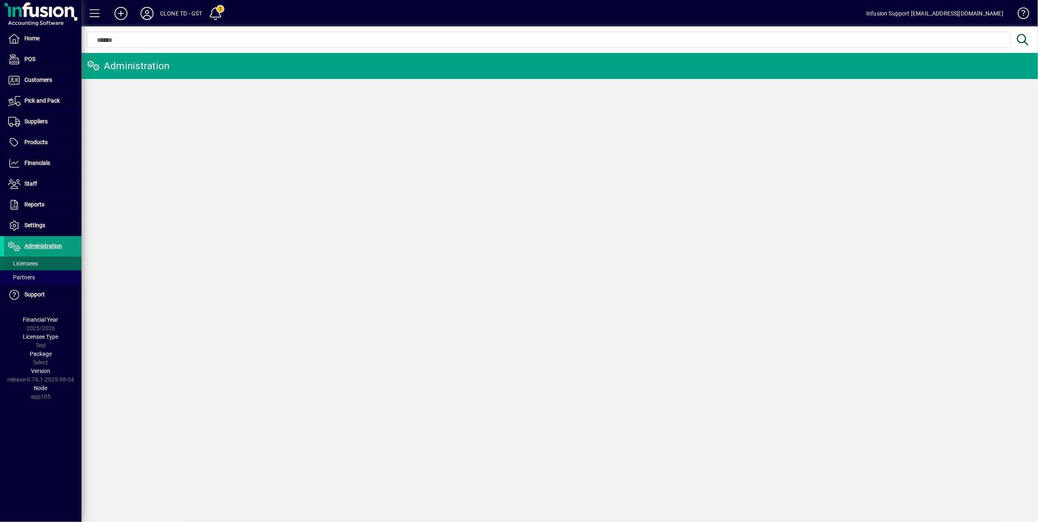
click at [28, 267] on span "Licensees" at bounding box center [23, 263] width 30 height 7
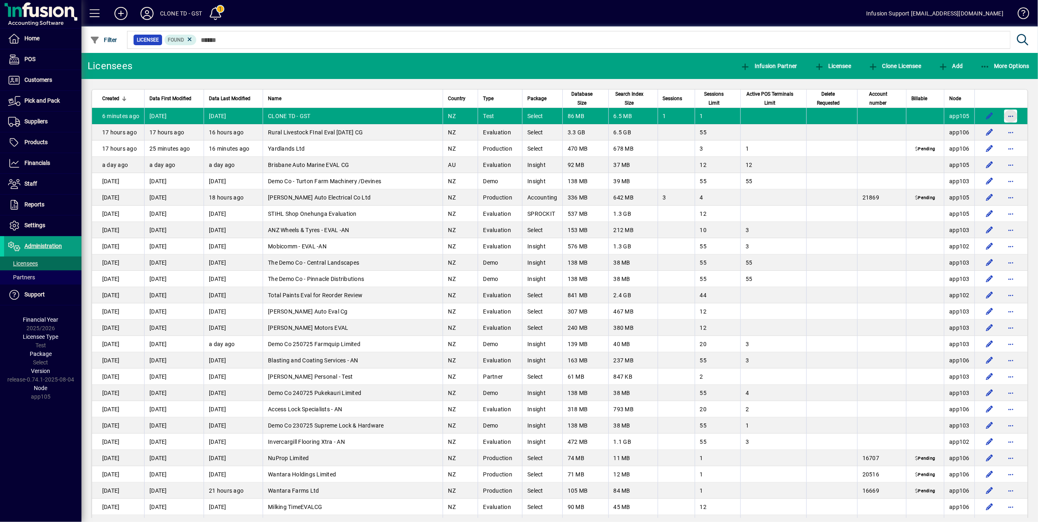
click at [1004, 114] on span "button" at bounding box center [1011, 116] width 20 height 20
click at [958, 130] on span "Request licensee be deleted" at bounding box center [961, 134] width 85 height 10
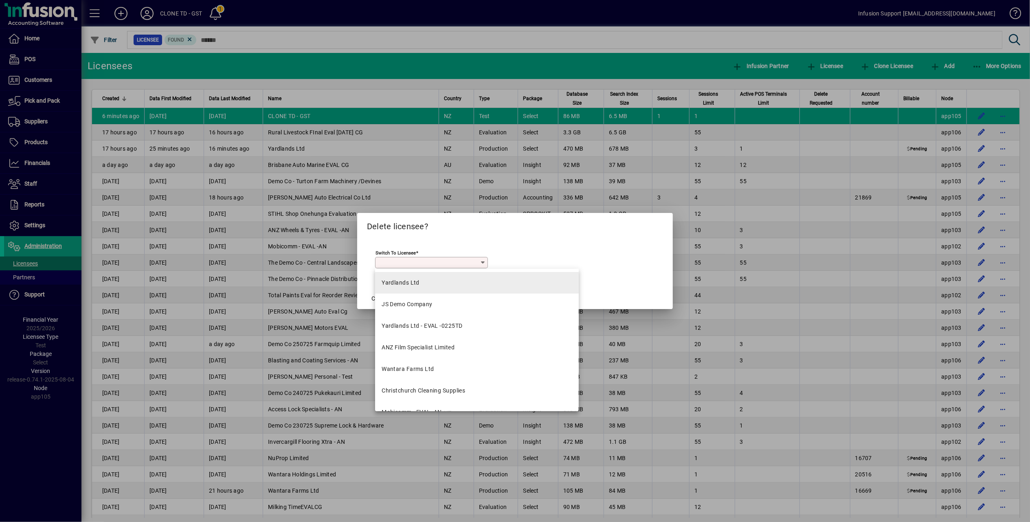
click at [413, 284] on div "Yardlands Ltd" at bounding box center [401, 283] width 38 height 9
type input "**********"
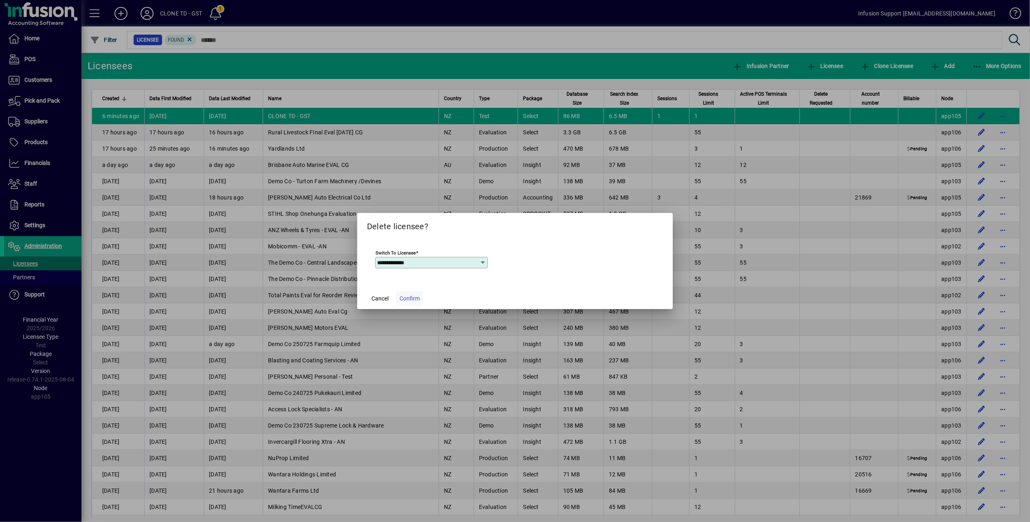
click at [410, 296] on span "Confirm" at bounding box center [410, 298] width 20 height 9
